Goal: Task Accomplishment & Management: Use online tool/utility

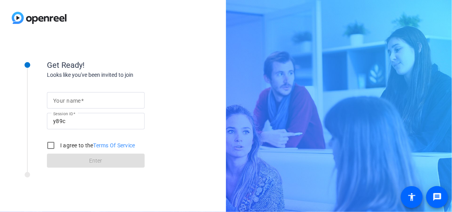
click at [56, 101] on mat-label "Your name" at bounding box center [67, 100] width 28 height 6
click at [56, 101] on input "Your name" at bounding box center [95, 99] width 85 height 9
type input "Lacey"
click at [48, 146] on input "I agree to the Terms Of Service" at bounding box center [51, 145] width 16 height 16
checkbox input "true"
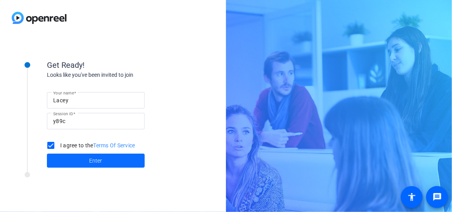
click at [81, 160] on span at bounding box center [96, 160] width 98 height 19
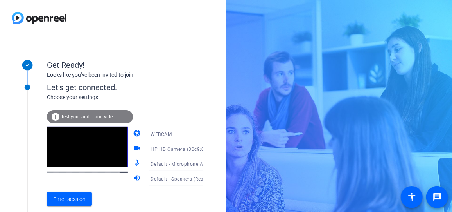
click at [209, 149] on icon at bounding box center [211, 149] width 4 height 2
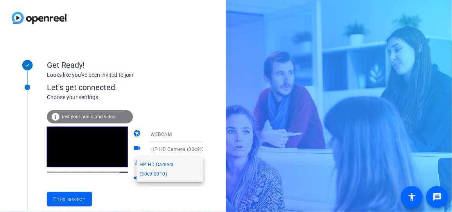
click at [180, 94] on div at bounding box center [226, 106] width 452 height 212
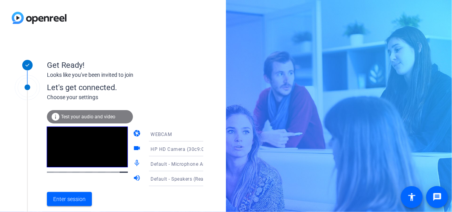
click at [207, 135] on icon at bounding box center [211, 133] width 9 height 9
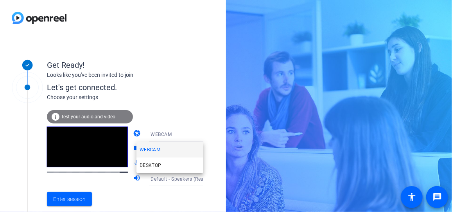
click at [130, 204] on div at bounding box center [226, 106] width 452 height 212
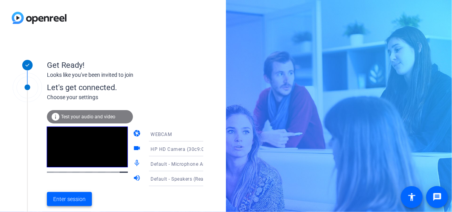
click at [64, 198] on span "Enter session" at bounding box center [69, 199] width 32 height 8
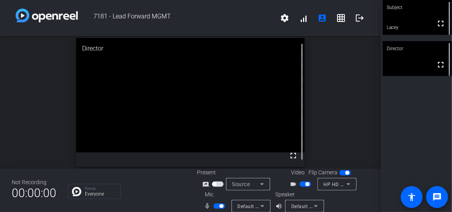
click at [208, 206] on mat-icon "mic_none" at bounding box center [208, 205] width 9 height 9
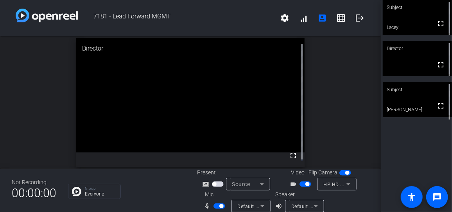
click at [346, 185] on icon at bounding box center [348, 183] width 9 height 9
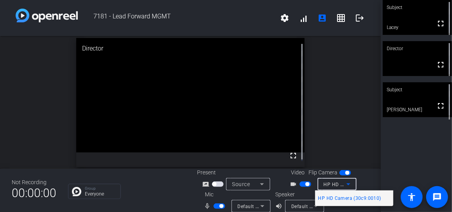
click at [192, 206] on div at bounding box center [226, 106] width 452 height 212
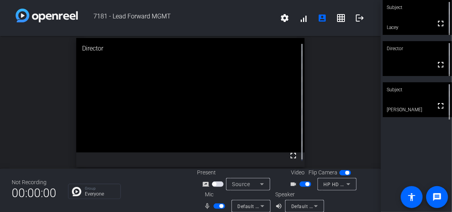
click at [221, 204] on span "button" at bounding box center [222, 206] width 4 height 4
click at [306, 184] on span "button" at bounding box center [308, 184] width 4 height 4
click at [219, 207] on span "button" at bounding box center [220, 205] width 12 height 5
click at [220, 206] on span "button" at bounding box center [222, 206] width 4 height 4
click at [216, 205] on span "button" at bounding box center [216, 206] width 4 height 4
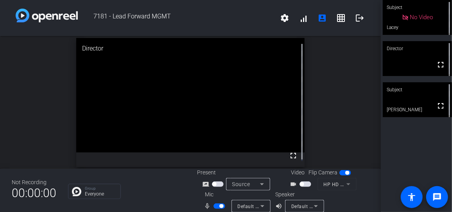
click at [221, 205] on span "button" at bounding box center [222, 206] width 4 height 4
click at [214, 207] on span "button" at bounding box center [216, 206] width 4 height 4
click at [220, 207] on span "button" at bounding box center [222, 206] width 4 height 4
click at [214, 206] on span "button" at bounding box center [216, 206] width 4 height 4
click at [300, 184] on span "button" at bounding box center [302, 184] width 4 height 4
